Goal: Transaction & Acquisition: Purchase product/service

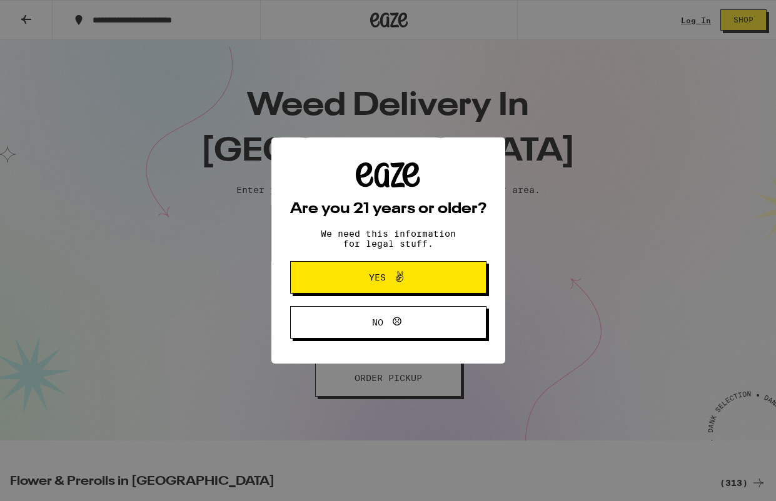
click at [376, 279] on span "Yes" at bounding box center [377, 277] width 17 height 9
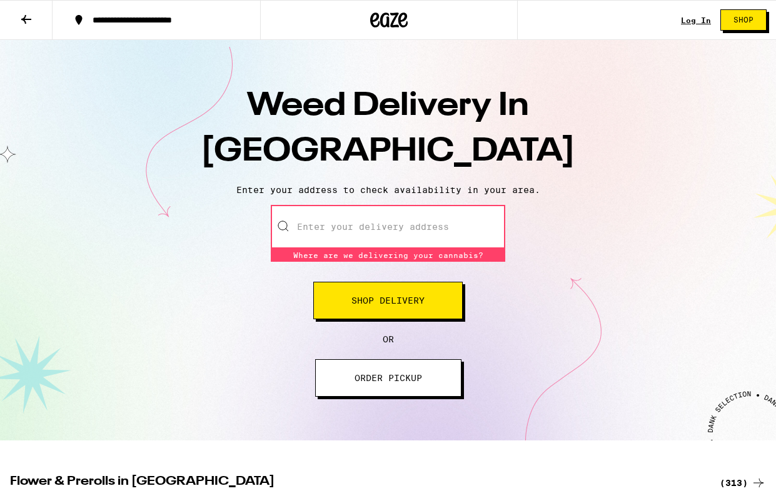
click at [338, 223] on input "Enter your delivery address" at bounding box center [388, 227] width 234 height 44
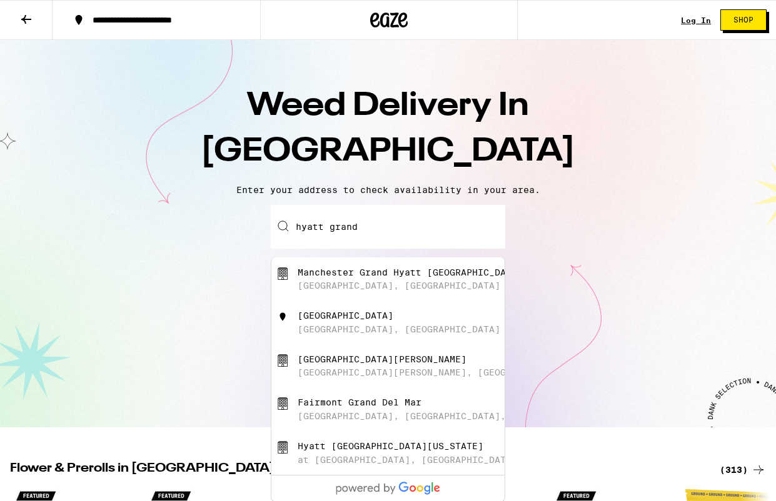
click at [393, 321] on div "[GEOGRAPHIC_DATA]" at bounding box center [345, 316] width 96 height 10
type input "[GEOGRAPHIC_DATA], [GEOGRAPHIC_DATA], [GEOGRAPHIC_DATA]"
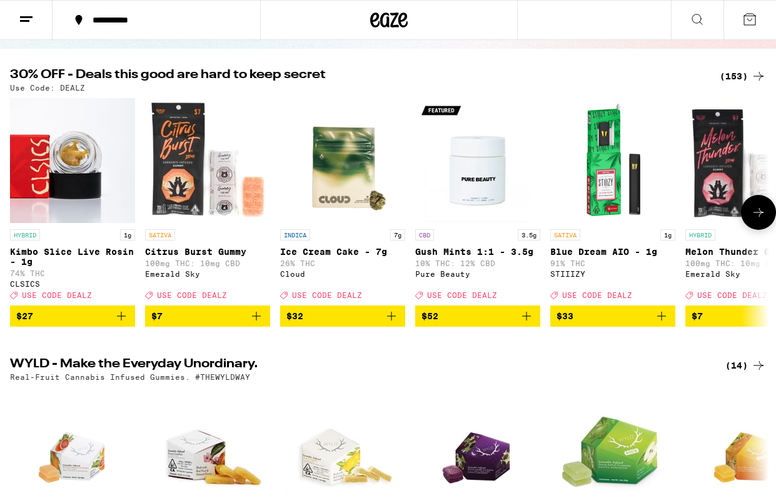
scroll to position [105, 0]
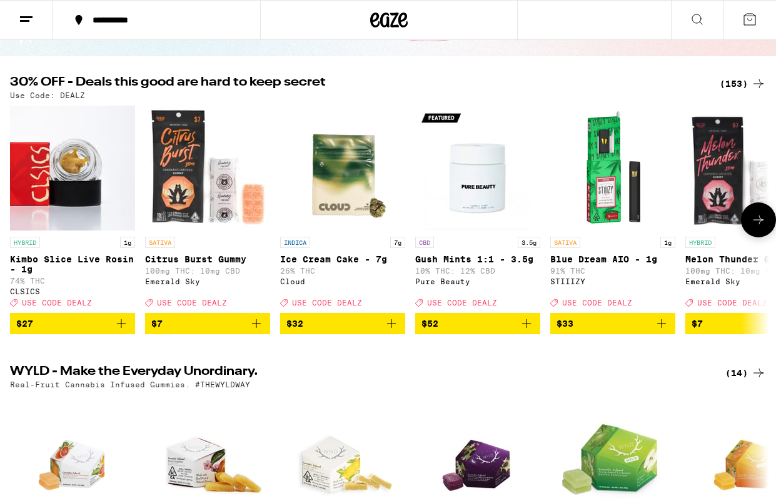
click at [761, 224] on icon at bounding box center [758, 219] width 15 height 15
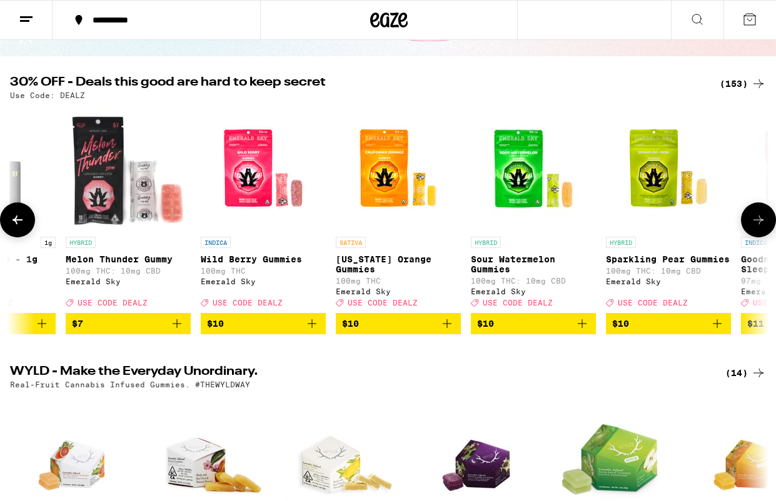
click at [761, 224] on icon at bounding box center [758, 219] width 15 height 15
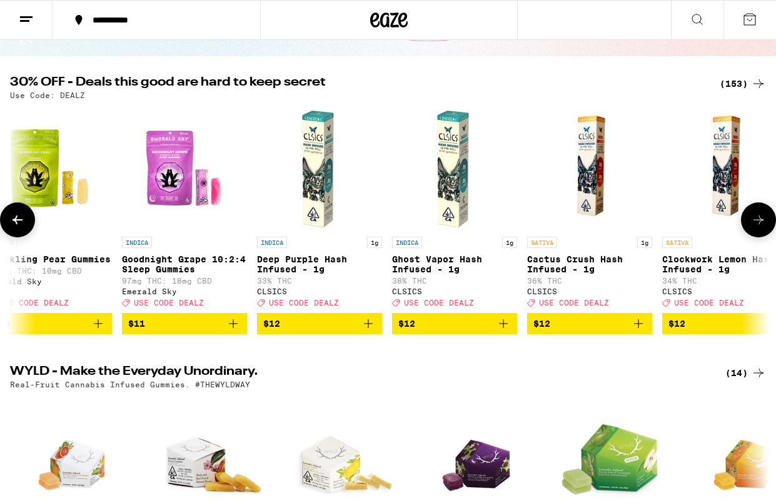
scroll to position [0, 1239]
click at [761, 224] on icon at bounding box center [758, 219] width 15 height 15
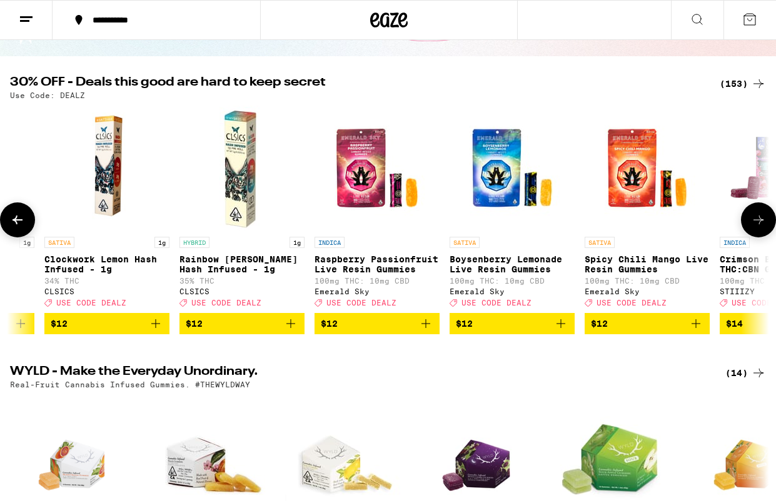
scroll to position [0, 1858]
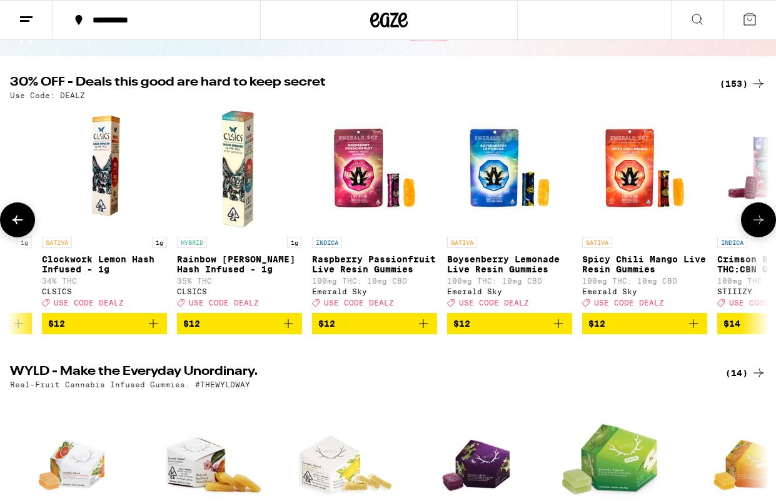
click at [761, 224] on icon at bounding box center [758, 219] width 15 height 15
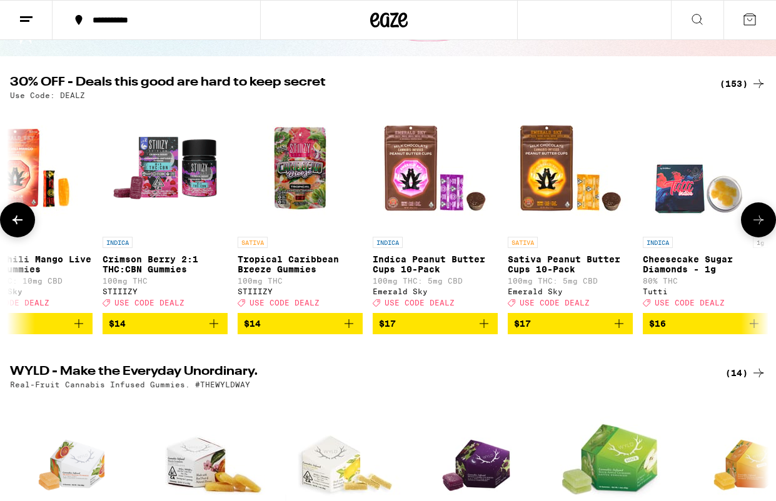
scroll to position [0, 2477]
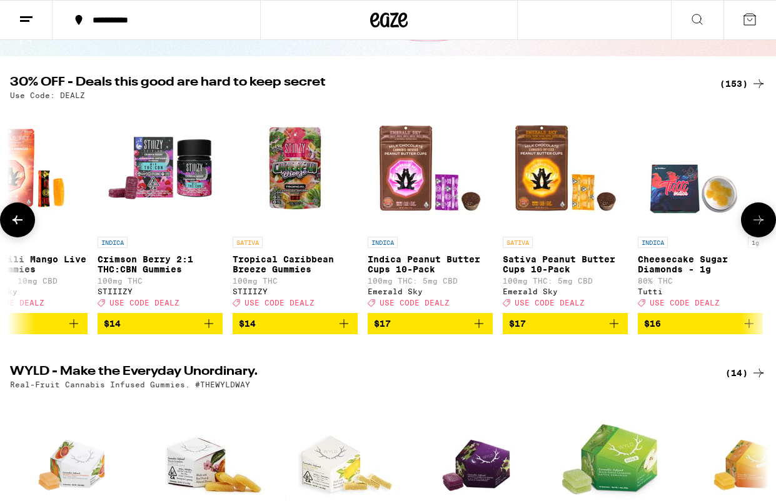
click at [761, 224] on icon at bounding box center [758, 220] width 10 height 9
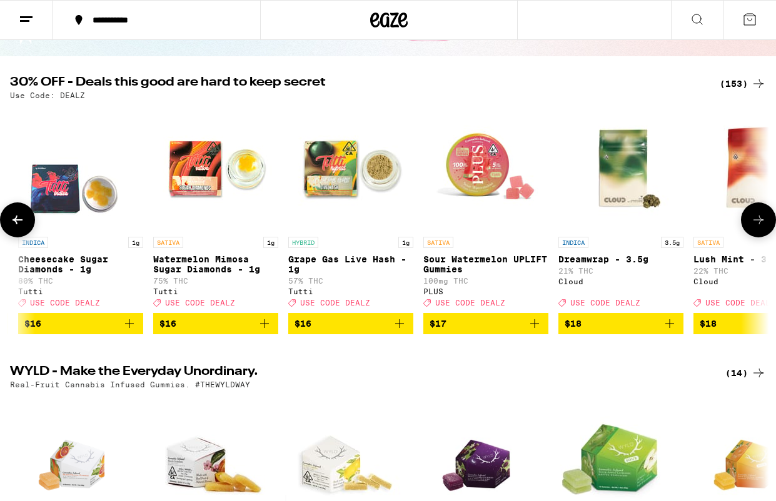
click at [761, 224] on icon at bounding box center [758, 220] width 10 height 9
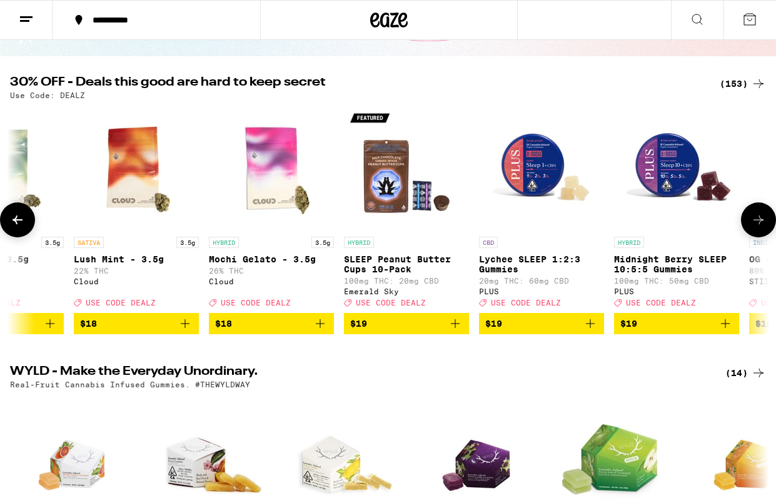
click at [761, 224] on icon at bounding box center [758, 220] width 10 height 9
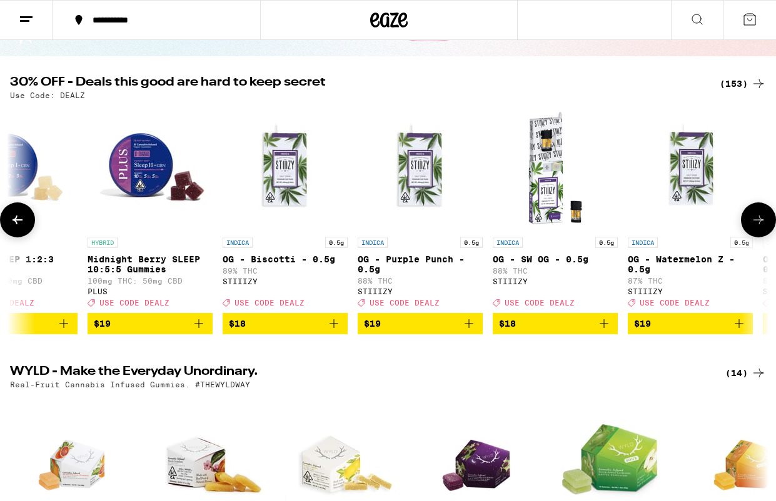
scroll to position [0, 4336]
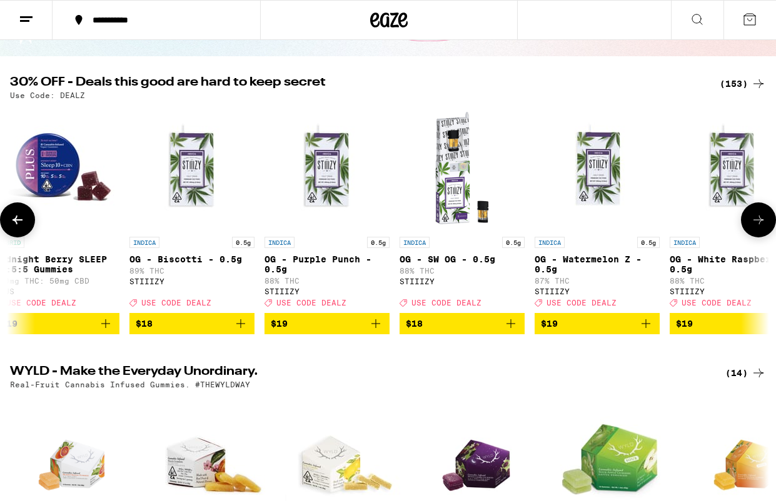
click at [761, 224] on icon at bounding box center [758, 220] width 10 height 9
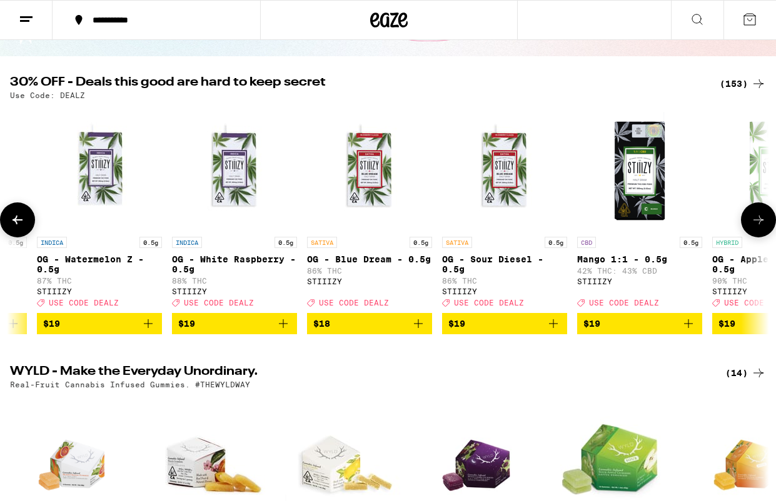
scroll to position [0, 4955]
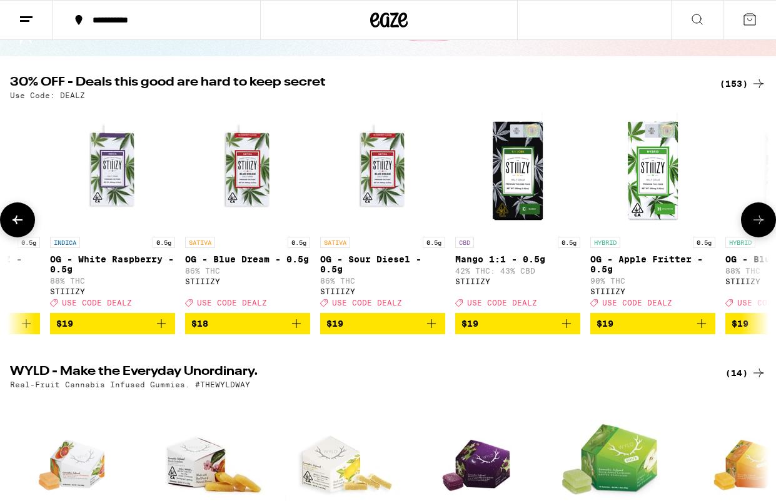
click at [761, 224] on icon at bounding box center [758, 220] width 10 height 9
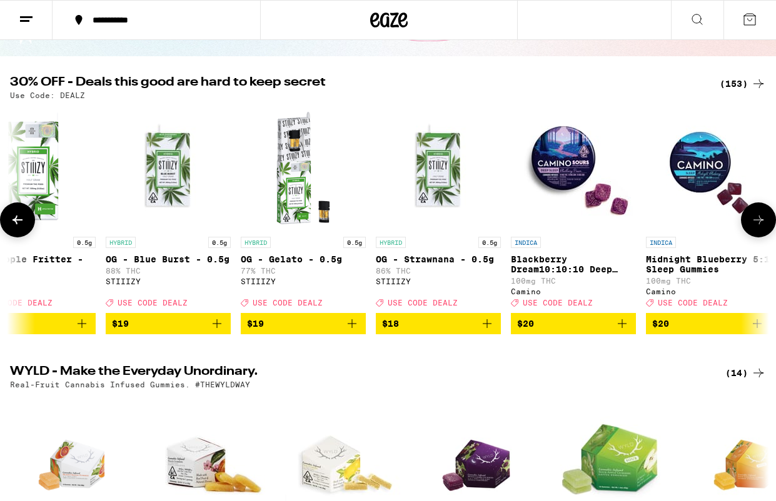
click at [761, 224] on icon at bounding box center [758, 220] width 10 height 9
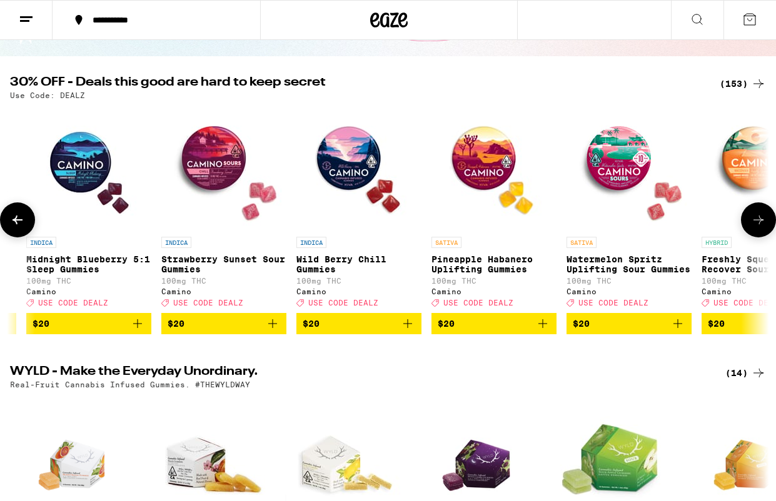
click at [761, 224] on icon at bounding box center [758, 220] width 10 height 9
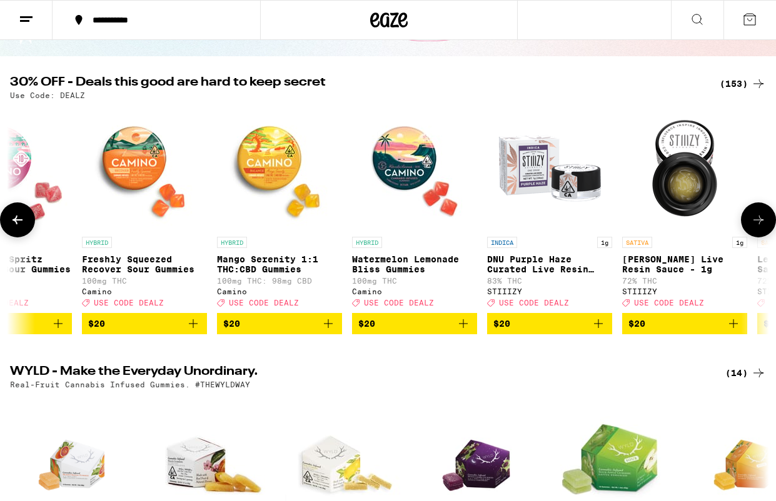
click at [761, 224] on icon at bounding box center [758, 220] width 10 height 9
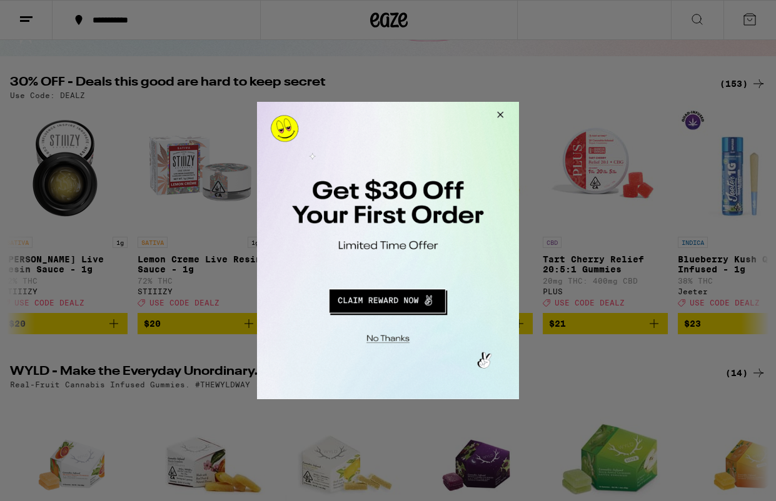
click at [501, 112] on button "Close Modal" at bounding box center [498, 117] width 34 height 30
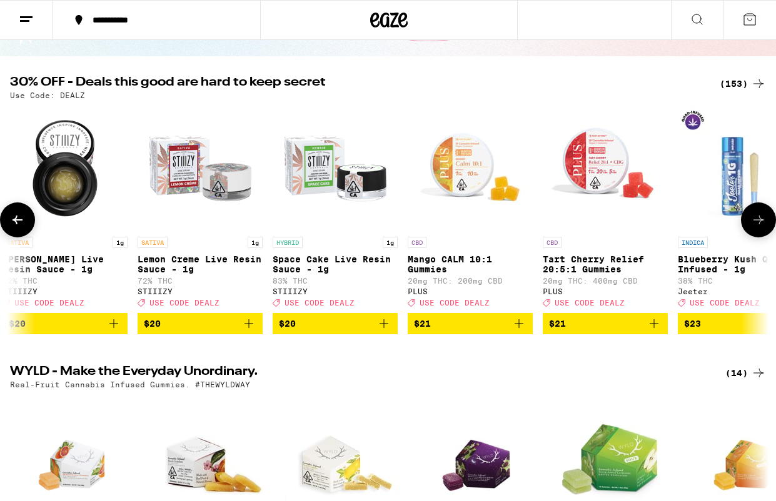
click at [757, 234] on button at bounding box center [758, 219] width 35 height 35
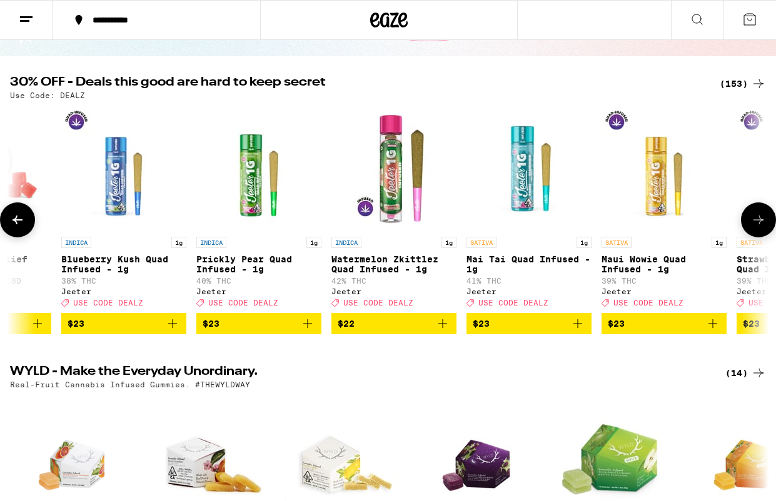
scroll to position [0, 8052]
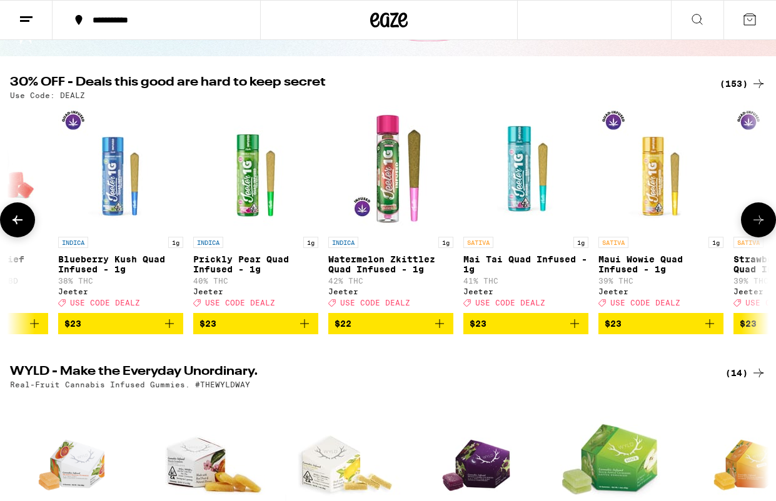
click at [757, 234] on button at bounding box center [758, 219] width 35 height 35
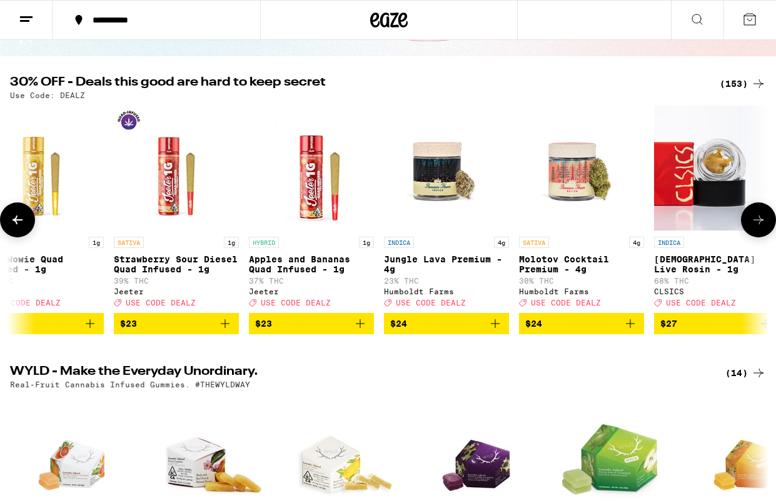
click at [757, 234] on button at bounding box center [758, 219] width 35 height 35
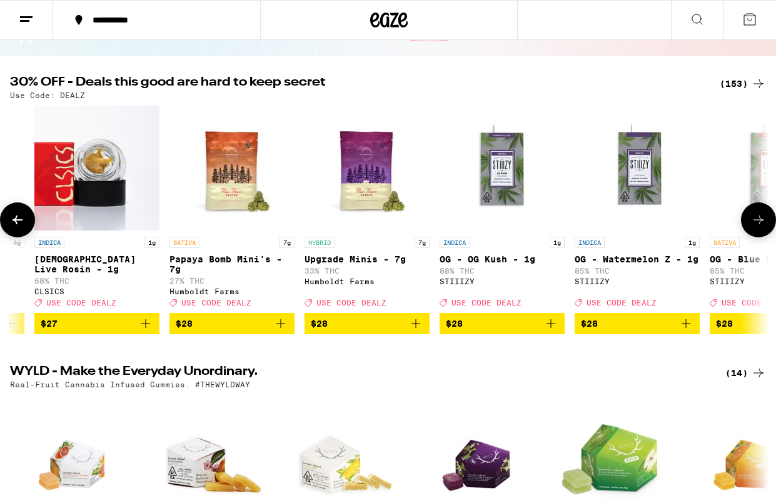
click at [757, 234] on button at bounding box center [758, 219] width 35 height 35
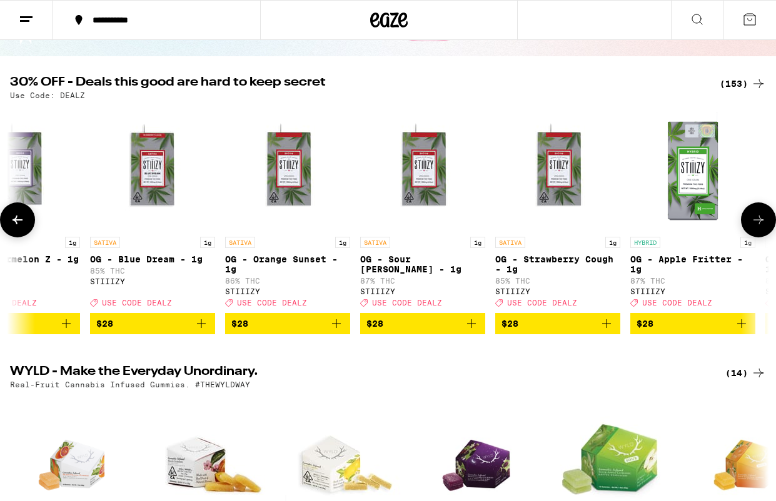
click at [757, 234] on button at bounding box center [758, 219] width 35 height 35
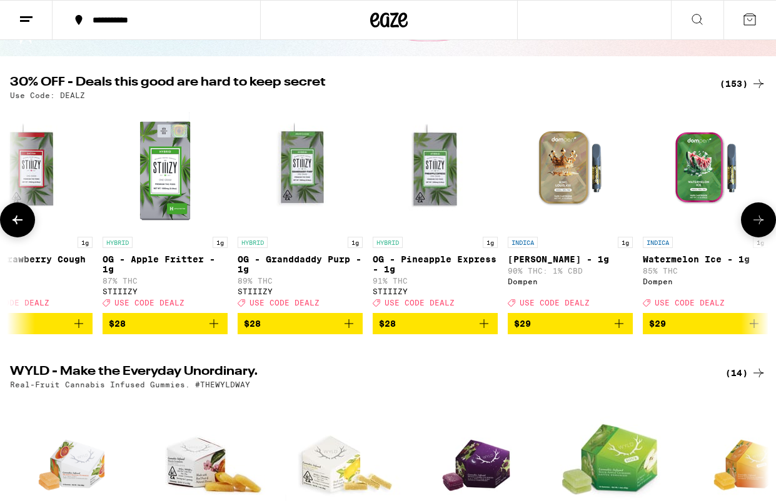
scroll to position [0, 10529]
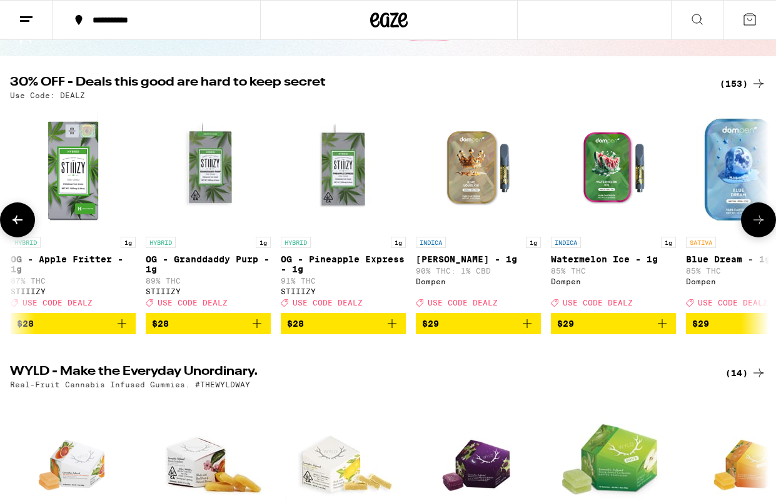
click at [757, 234] on button at bounding box center [758, 219] width 35 height 35
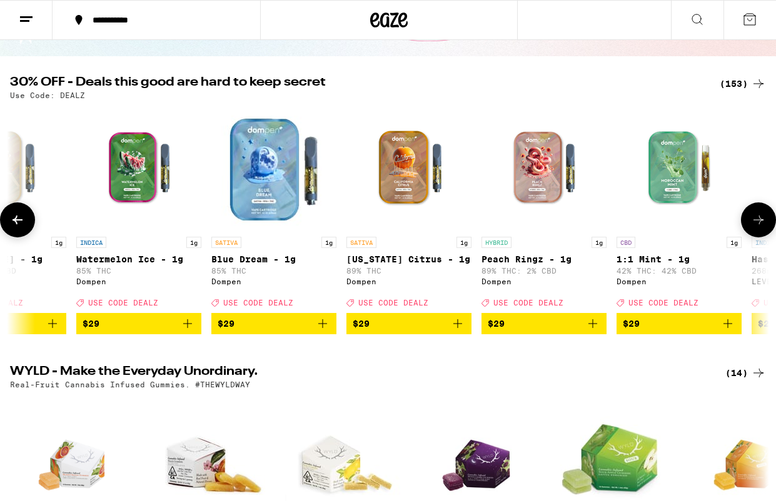
scroll to position [0, 11148]
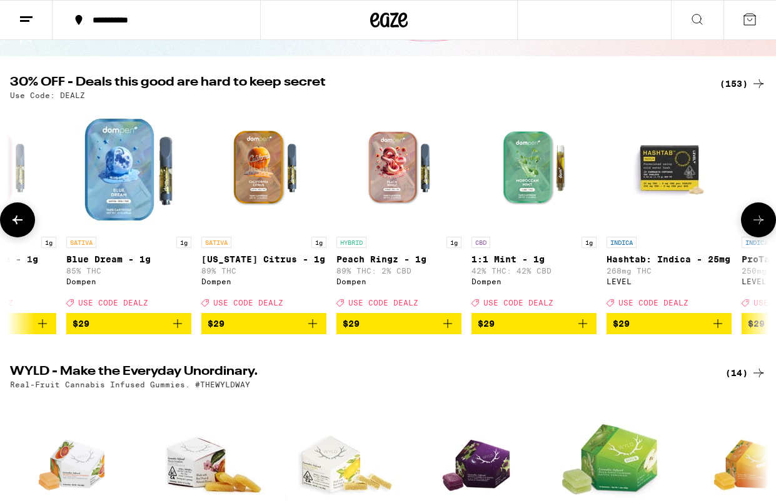
click at [757, 234] on button at bounding box center [758, 219] width 35 height 35
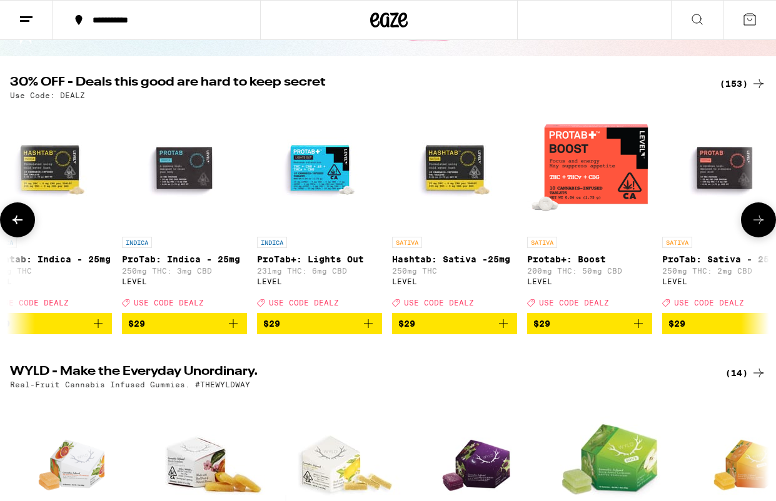
click at [757, 234] on button at bounding box center [758, 219] width 35 height 35
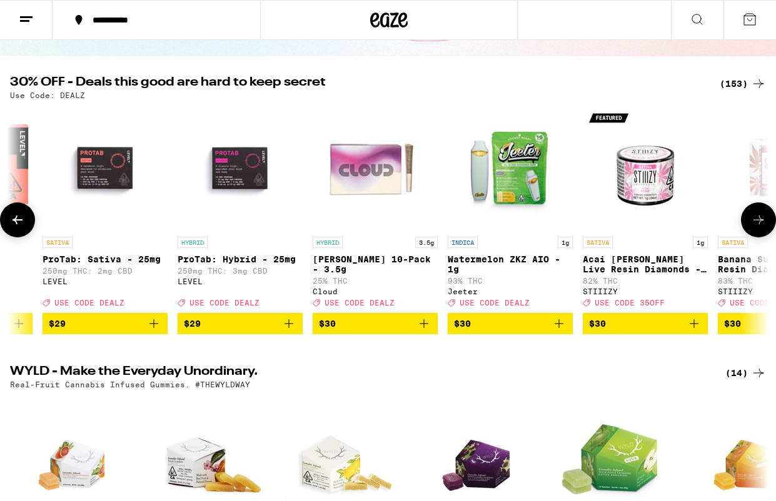
click at [757, 234] on button at bounding box center [758, 219] width 35 height 35
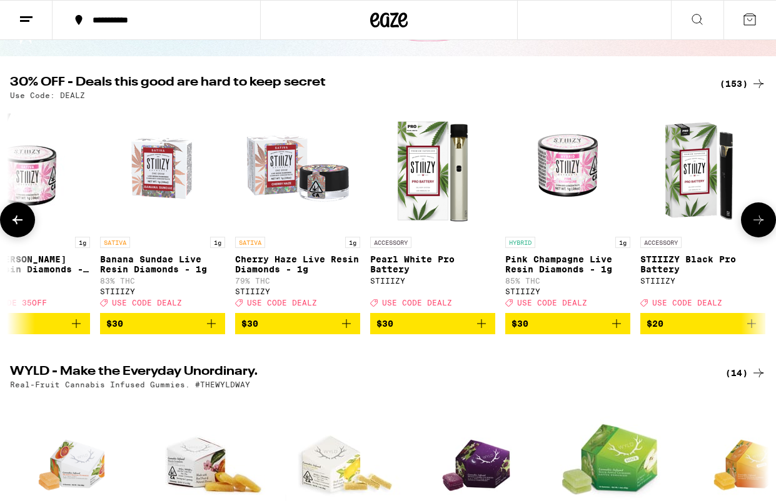
scroll to position [0, 13007]
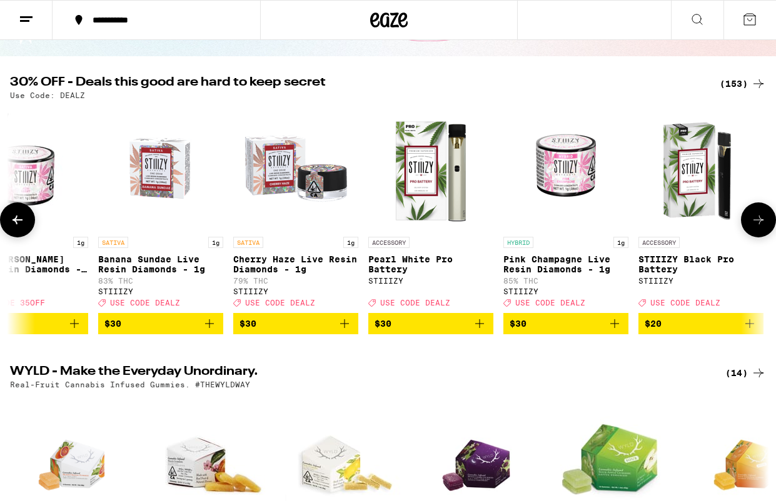
click at [757, 234] on button at bounding box center [758, 219] width 35 height 35
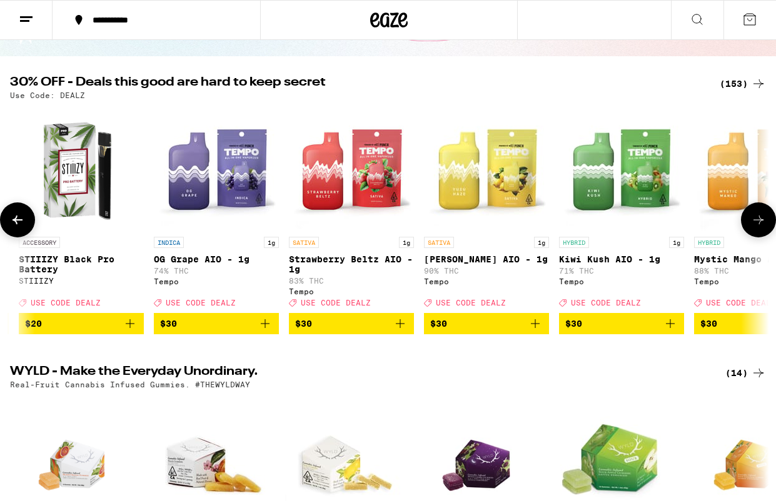
click at [757, 234] on button at bounding box center [758, 219] width 35 height 35
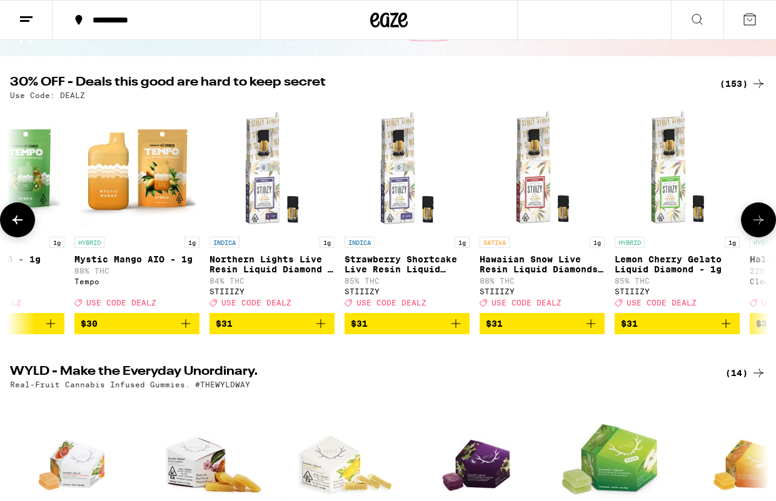
click at [757, 234] on button at bounding box center [758, 219] width 35 height 35
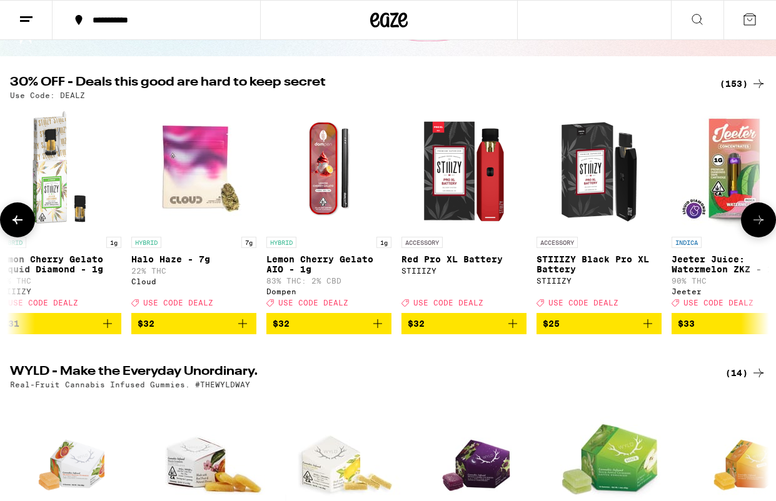
scroll to position [0, 14865]
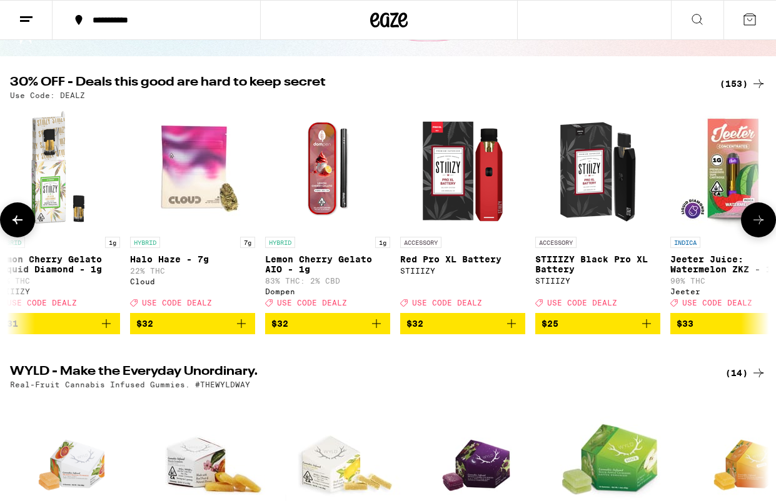
click at [757, 234] on button at bounding box center [758, 219] width 35 height 35
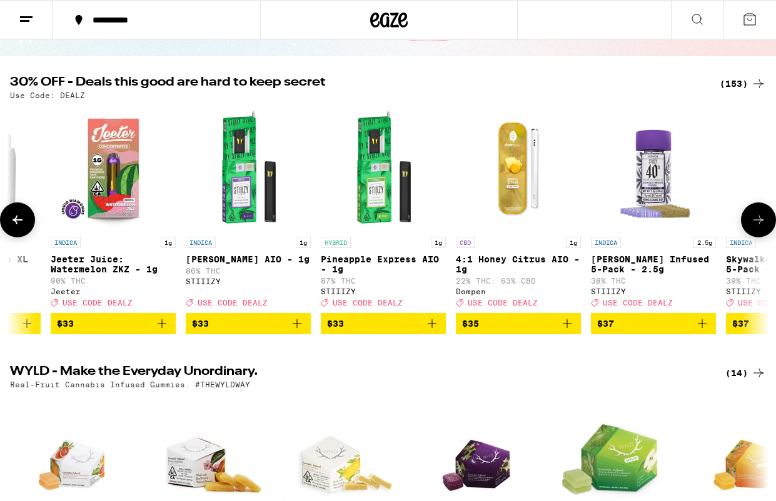
click at [757, 234] on button at bounding box center [758, 219] width 35 height 35
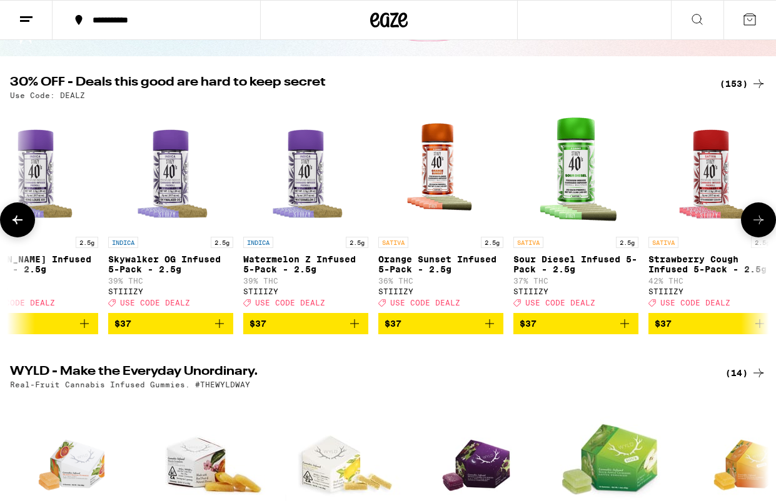
scroll to position [0, 16103]
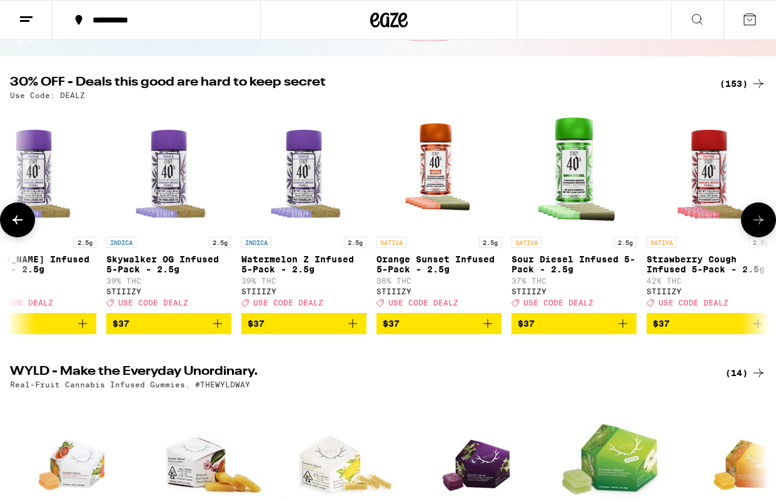
click at [757, 234] on button at bounding box center [758, 219] width 35 height 35
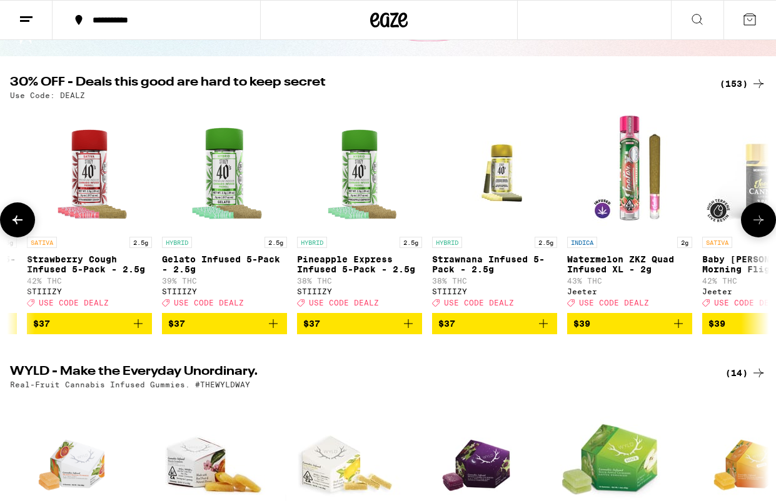
click at [757, 234] on button at bounding box center [758, 219] width 35 height 35
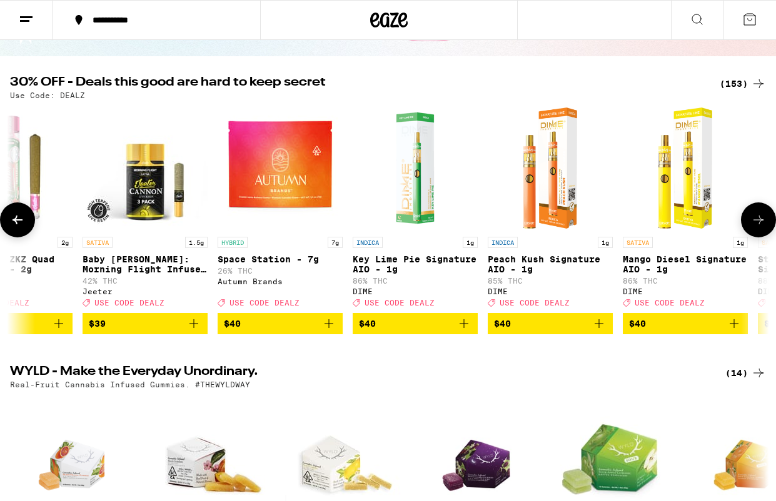
click at [757, 234] on button at bounding box center [758, 219] width 35 height 35
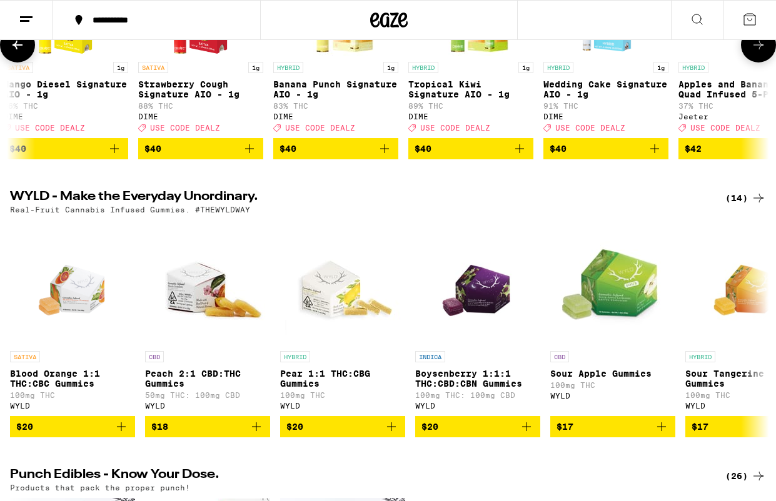
scroll to position [302, 0]
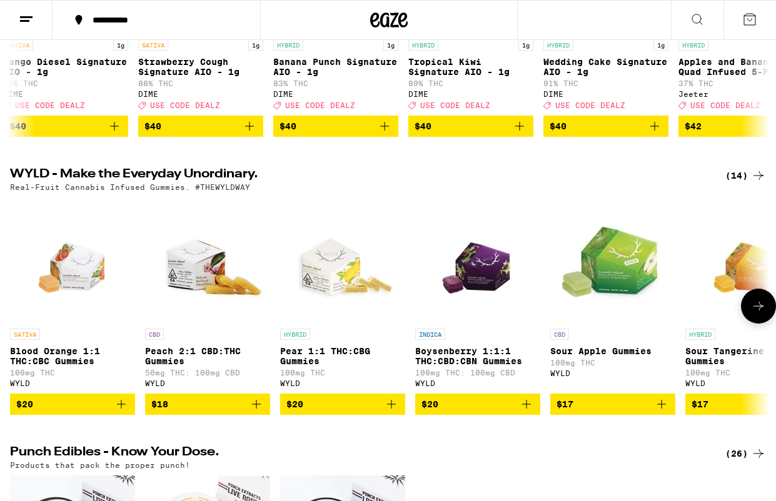
click at [756, 314] on icon at bounding box center [758, 306] width 15 height 15
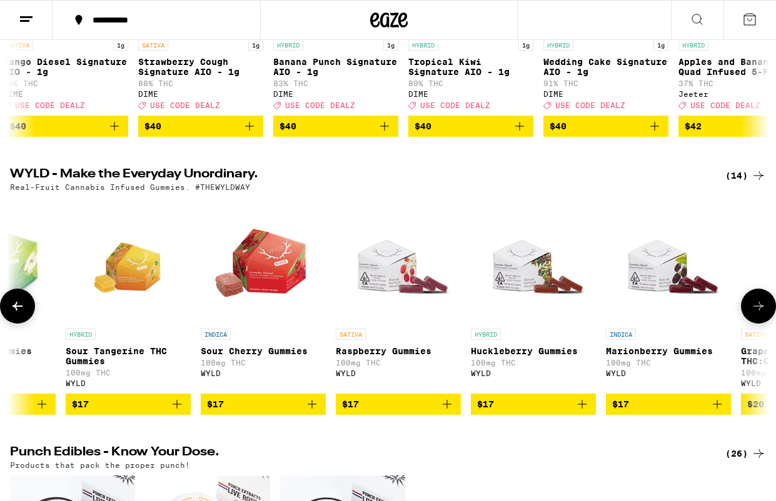
click at [756, 314] on icon at bounding box center [758, 306] width 15 height 15
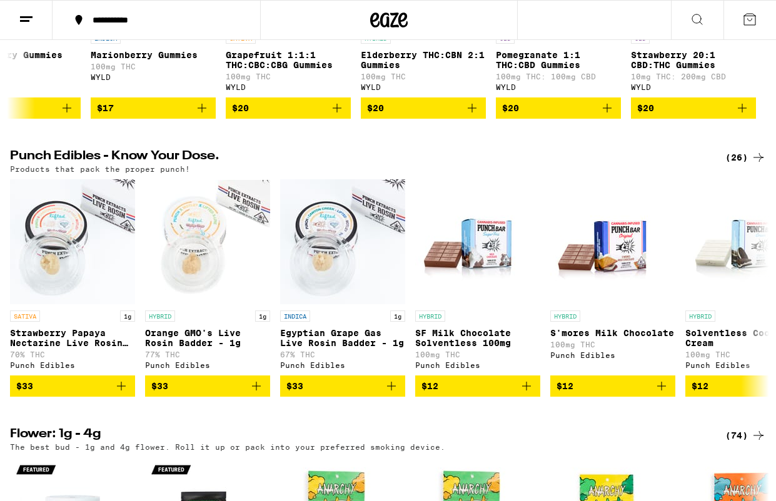
scroll to position [654, 0]
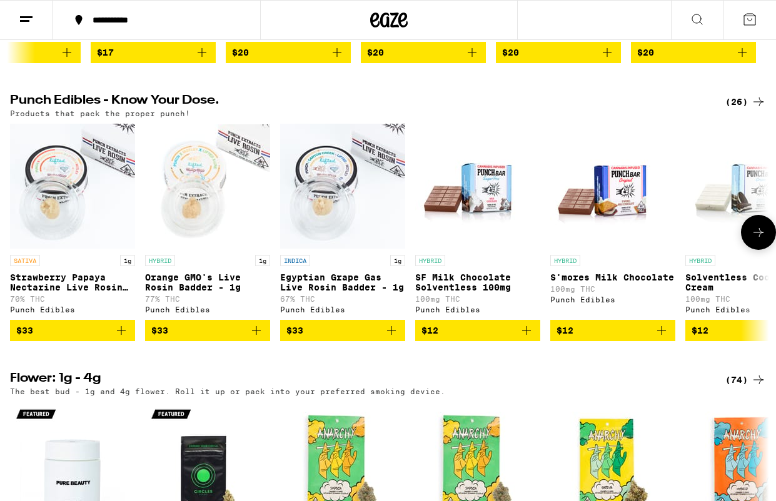
click at [759, 240] on icon at bounding box center [758, 232] width 15 height 15
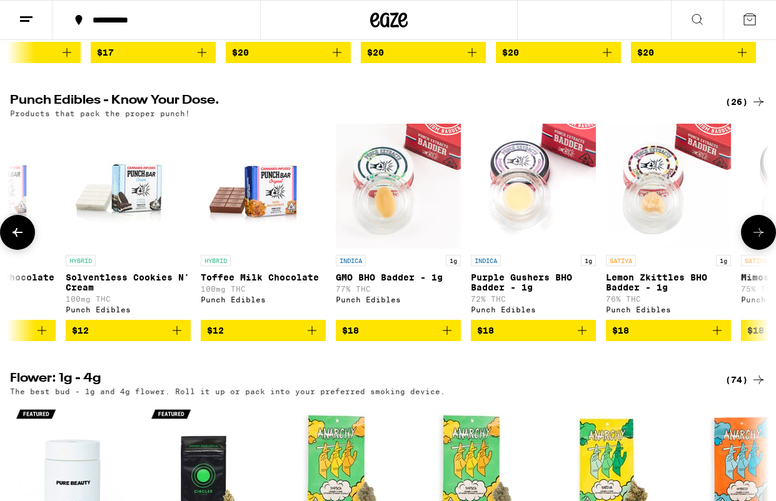
click at [759, 240] on icon at bounding box center [758, 232] width 15 height 15
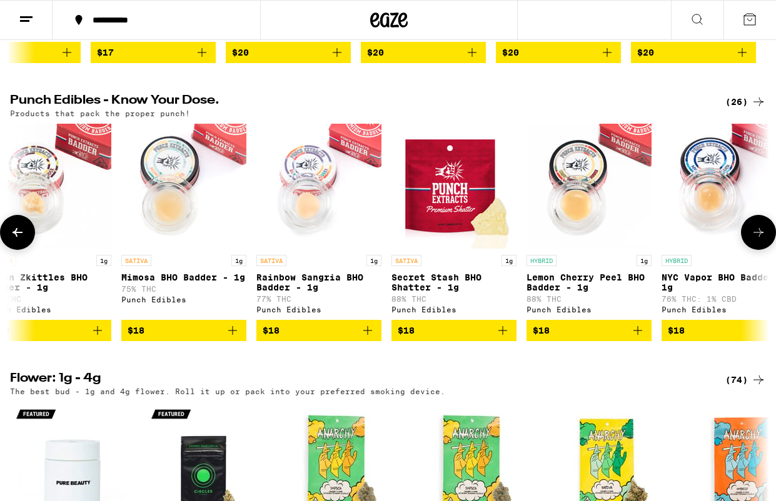
click at [759, 240] on icon at bounding box center [758, 232] width 15 height 15
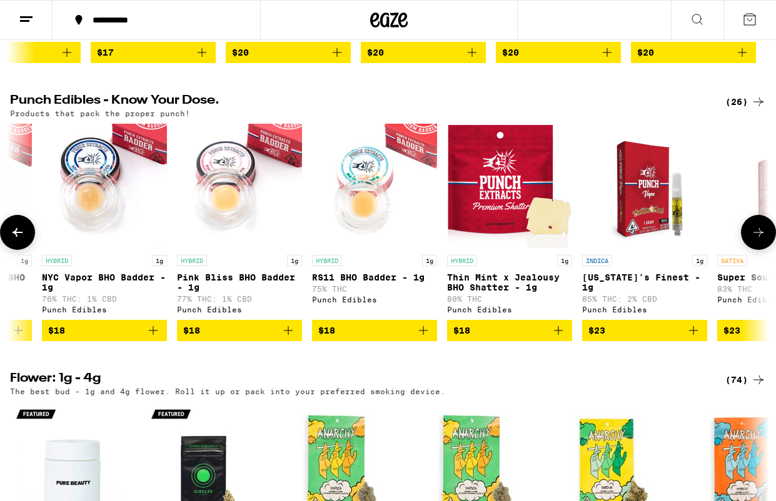
click at [759, 240] on icon at bounding box center [758, 232] width 15 height 15
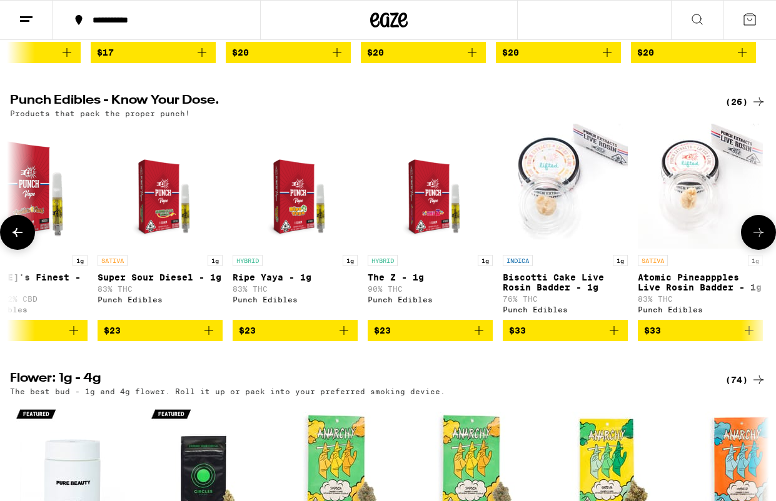
click at [759, 240] on icon at bounding box center [758, 232] width 15 height 15
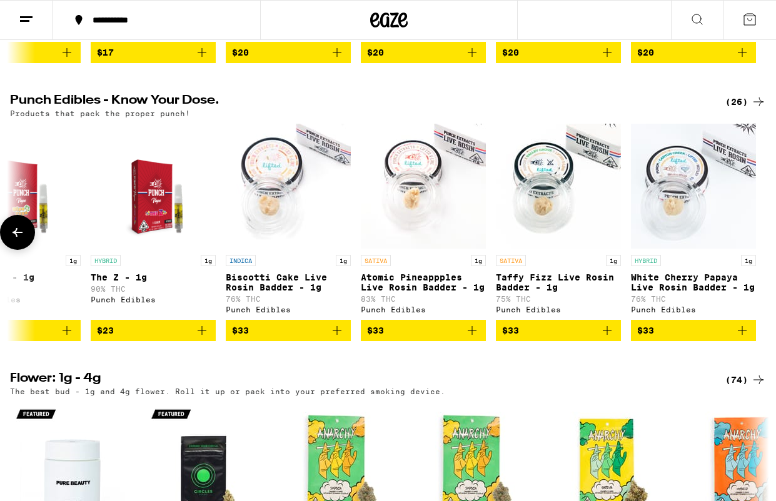
click at [759, 250] on div at bounding box center [758, 232] width 35 height 35
